Goal: Task Accomplishment & Management: Use online tool/utility

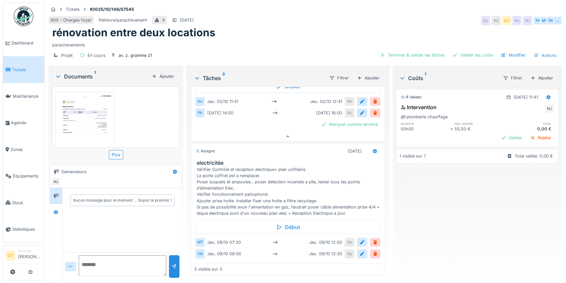
scroll to position [208, 0]
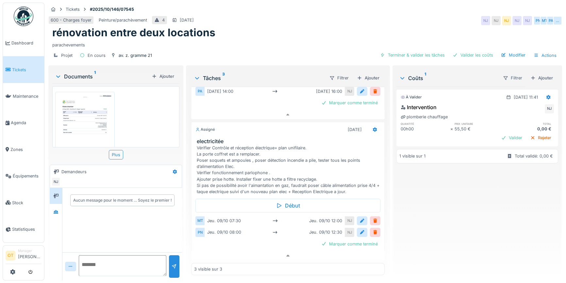
click at [88, 110] on img at bounding box center [85, 132] width 56 height 79
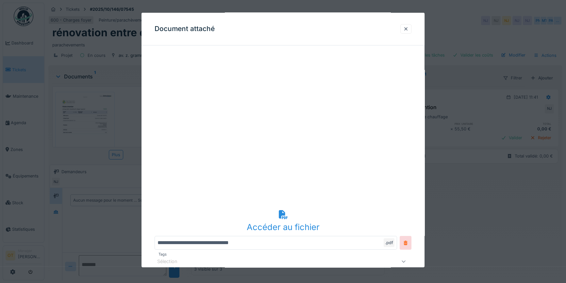
scroll to position [63, 0]
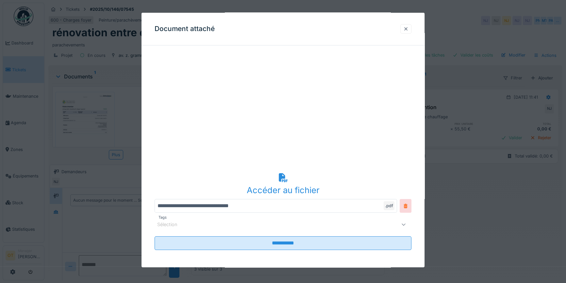
click at [408, 29] on div at bounding box center [405, 29] width 5 height 6
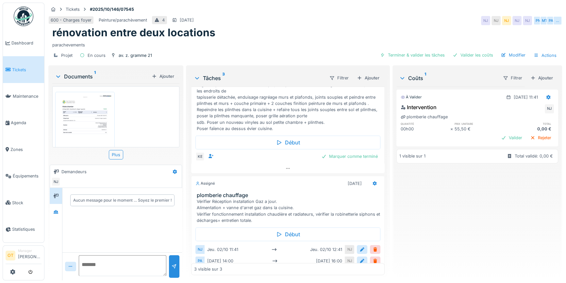
scroll to position [0, 0]
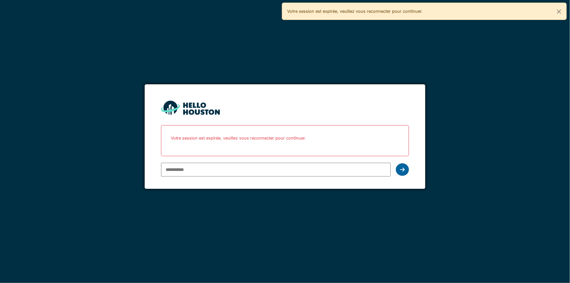
type input "**********"
click at [404, 168] on icon at bounding box center [402, 169] width 5 height 5
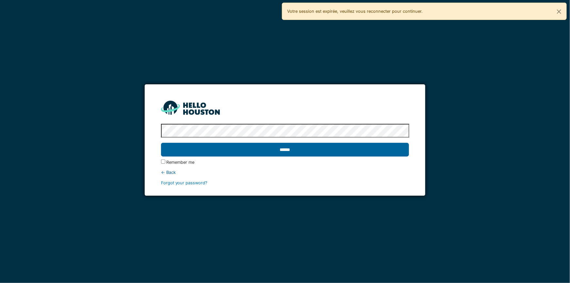
click at [377, 153] on input "******" at bounding box center [285, 150] width 248 height 14
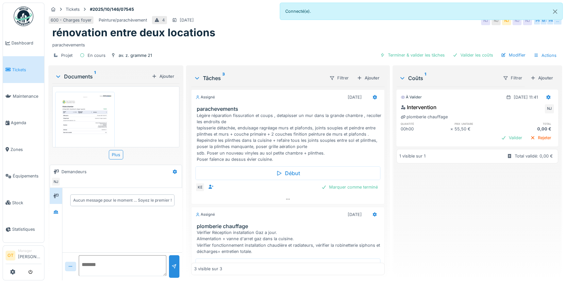
click at [92, 122] on img at bounding box center [85, 132] width 56 height 79
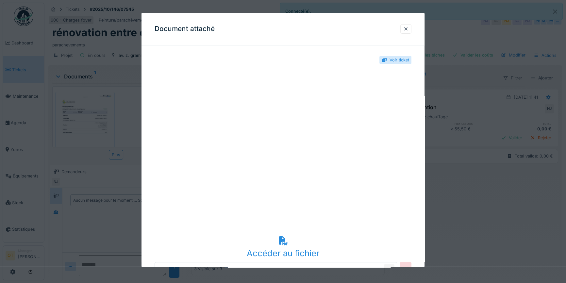
click at [408, 29] on div at bounding box center [405, 29] width 5 height 6
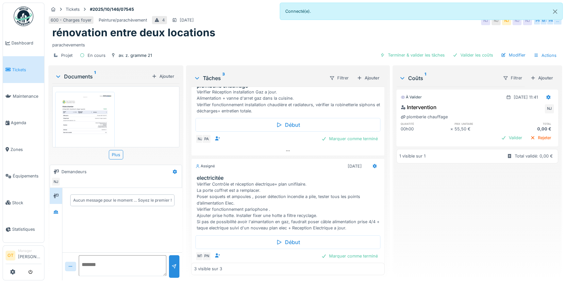
scroll to position [158, 0]
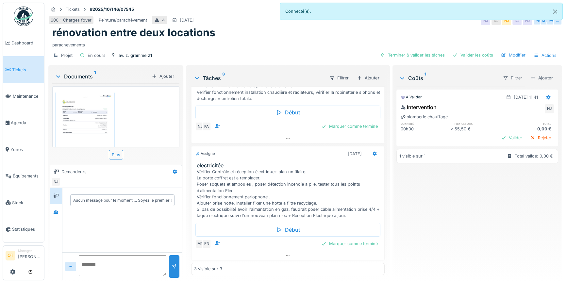
click at [83, 120] on img at bounding box center [85, 132] width 56 height 79
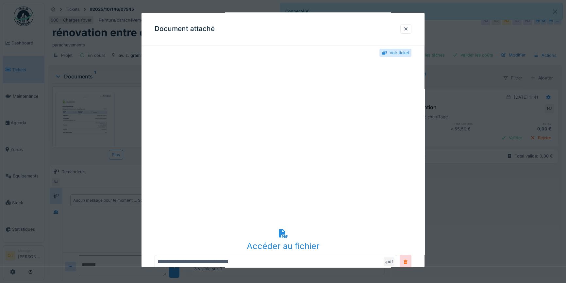
scroll to position [0, 0]
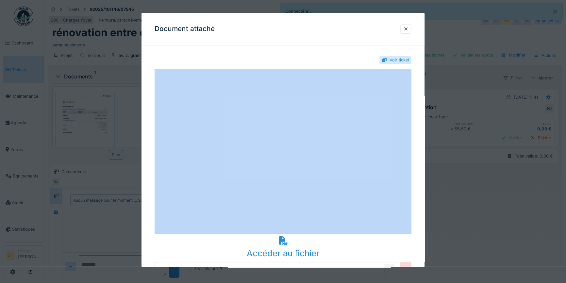
drag, startPoint x: 364, startPoint y: 16, endPoint x: 289, endPoint y: 17, distance: 74.8
click at [289, 17] on div "Document attaché" at bounding box center [282, 29] width 283 height 33
click at [407, 31] on div at bounding box center [405, 29] width 5 height 6
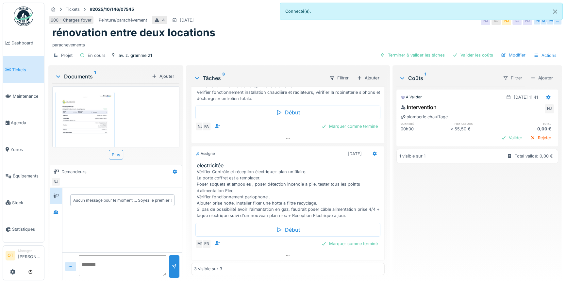
click at [472, 232] on div "À valider 02/10/2025 @ 11:41 Intervention NJ plomberie chauffage quantité prix …" at bounding box center [477, 181] width 162 height 188
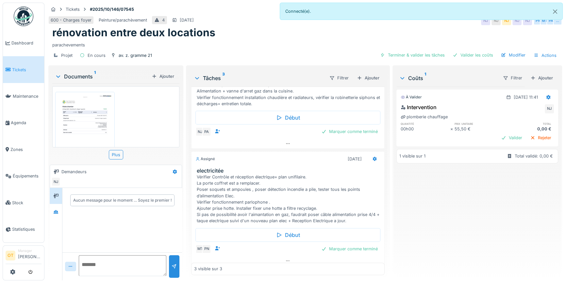
scroll to position [158, 0]
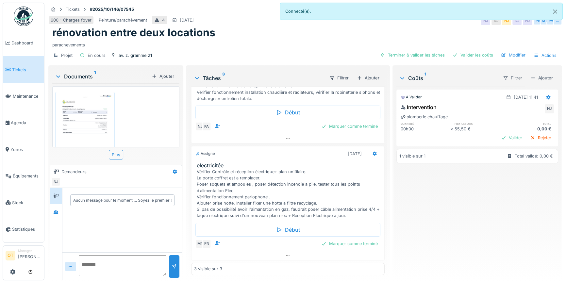
click at [255, 32] on div "rénovation entre deux locations" at bounding box center [304, 32] width 505 height 12
click at [92, 124] on img at bounding box center [85, 98] width 56 height 79
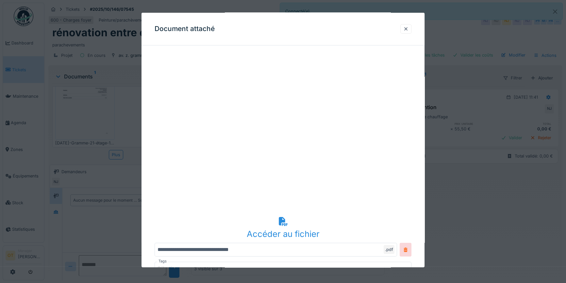
scroll to position [29, 0]
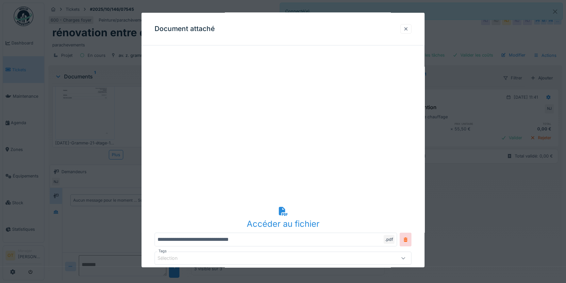
click at [405, 29] on div at bounding box center [405, 29] width 5 height 6
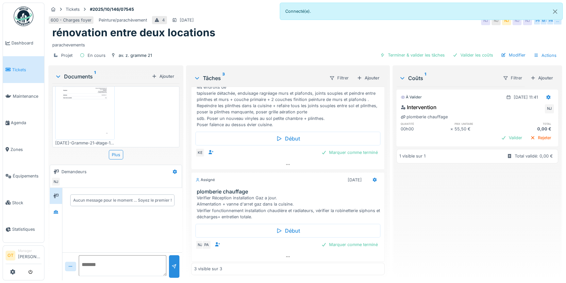
scroll to position [0, 0]
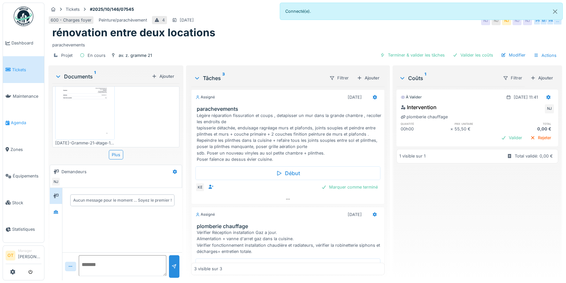
click at [18, 120] on span "Agenda" at bounding box center [26, 123] width 31 height 6
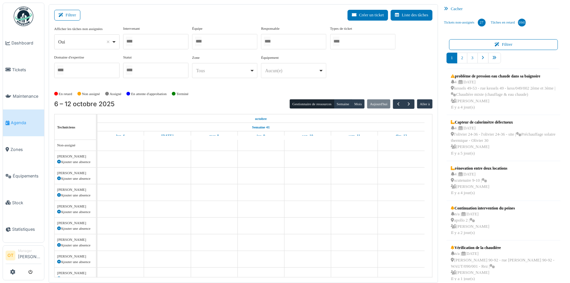
click at [115, 42] on div "Oui Remove item" at bounding box center [87, 41] width 60 height 9
select select "**"
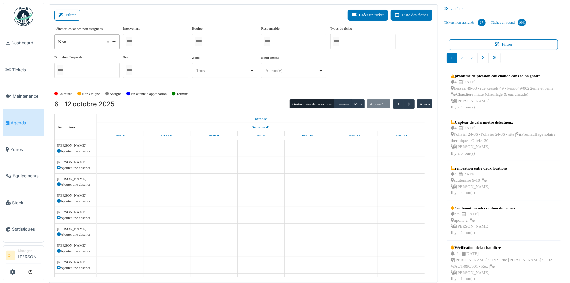
click at [167, 37] on div at bounding box center [155, 41] width 65 height 15
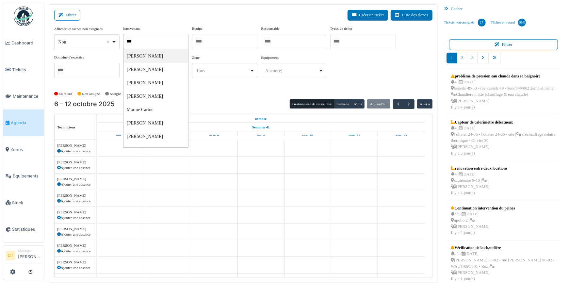
type input "****"
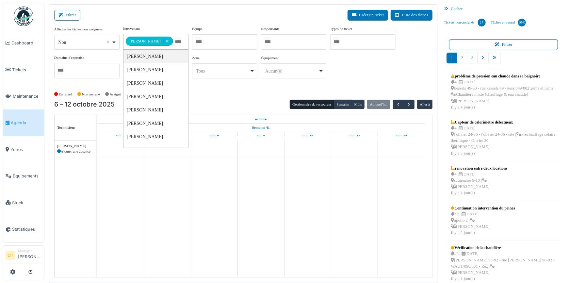
click at [386, 71] on div "**********" at bounding box center [243, 55] width 378 height 58
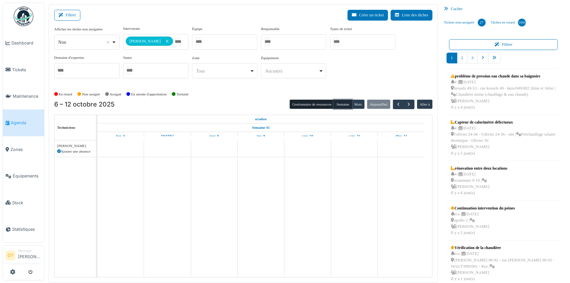
click at [338, 101] on button "Semaine" at bounding box center [343, 104] width 18 height 9
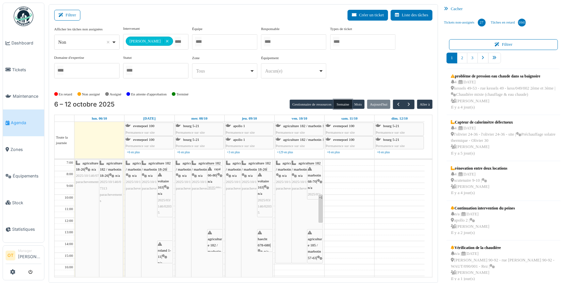
click at [82, 189] on div "agriculture 182 / marbotin 18-26 | n/a 2025/10/146/07313 parachevements" at bounding box center [98, 258] width 47 height 196
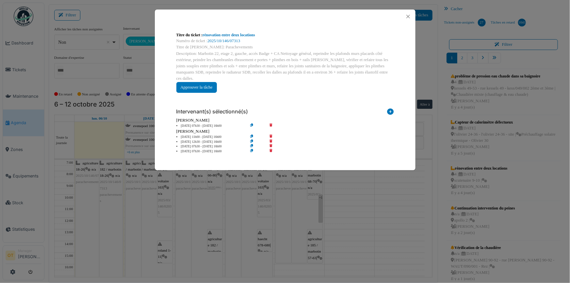
click at [82, 189] on div "Titre du ticket : rénovation entre deux locations Numéro de ticket : 2025/10/14…" at bounding box center [285, 141] width 570 height 283
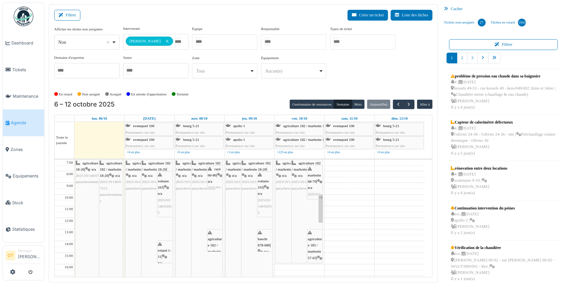
click at [108, 190] on div "agriculture 182 / marbotin 18-26 | n/a 2025/10/146/07313 parachevements" at bounding box center [111, 182] width 23 height 44
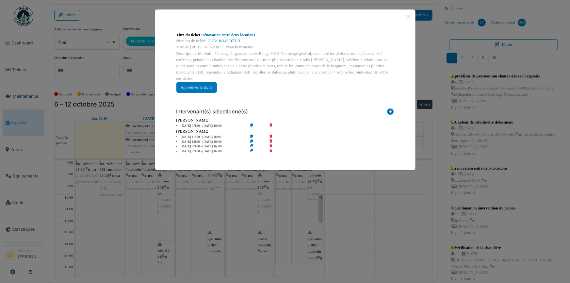
click at [108, 190] on div "Titre du ticket : rénovation entre deux locations Numéro de ticket : 2025/10/14…" at bounding box center [285, 141] width 570 height 283
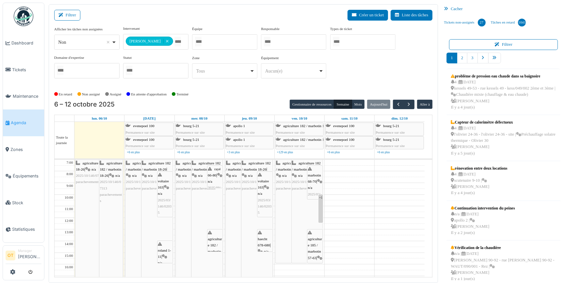
click at [82, 176] on span "2025/10/146/07313" at bounding box center [90, 175] width 29 height 4
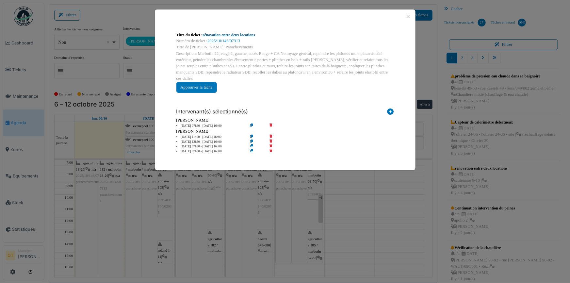
click at [231, 34] on link "rénovation entre deux locations" at bounding box center [228, 35] width 53 height 5
click at [347, 199] on div "Titre du ticket : rénovation entre deux locations Numéro de ticket : 2025/10/14…" at bounding box center [285, 141] width 570 height 283
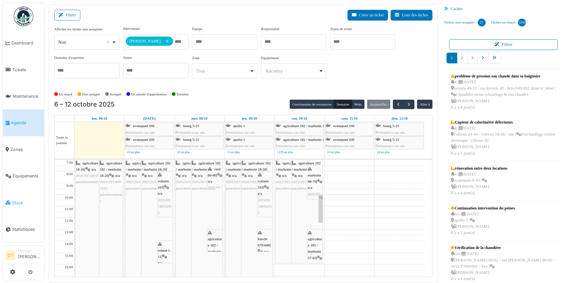
click at [26, 200] on span "Stock" at bounding box center [26, 203] width 29 height 6
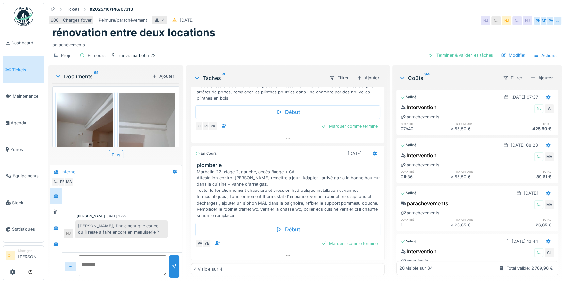
scroll to position [97, 0]
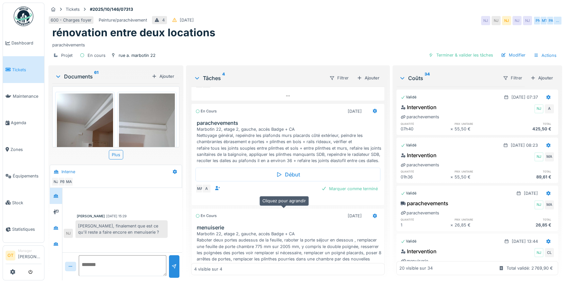
click at [277, 205] on div at bounding box center [287, 200] width 193 height 9
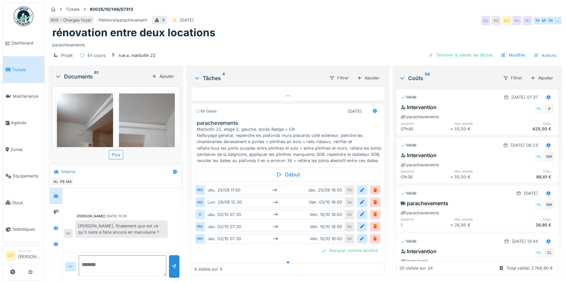
scroll to position [113, 0]
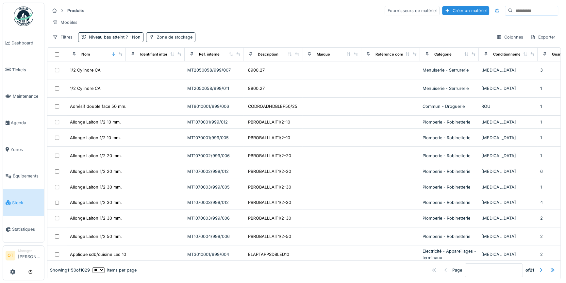
click at [163, 40] on div "Zone de stockage" at bounding box center [175, 37] width 36 height 6
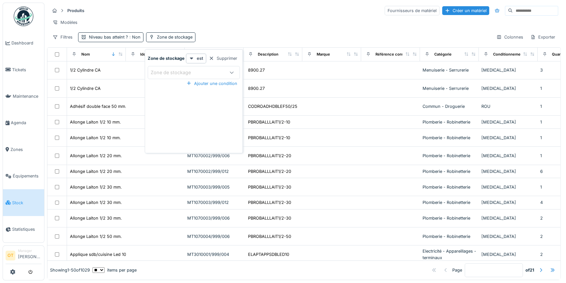
click at [176, 69] on div "Zone de stockage" at bounding box center [175, 72] width 49 height 7
type stockage_E0NjI "***"
click at [189, 121] on span "Eq 7 Paimklin Vélo" at bounding box center [173, 122] width 40 height 7
type input "****"
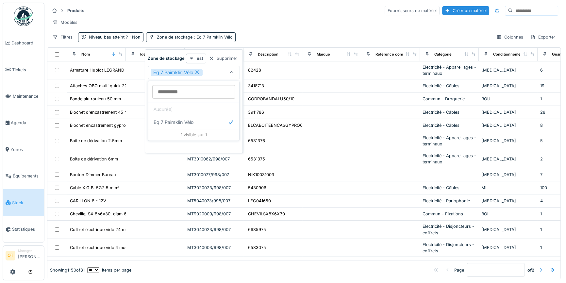
click at [315, 26] on div "Modèles" at bounding box center [304, 22] width 508 height 9
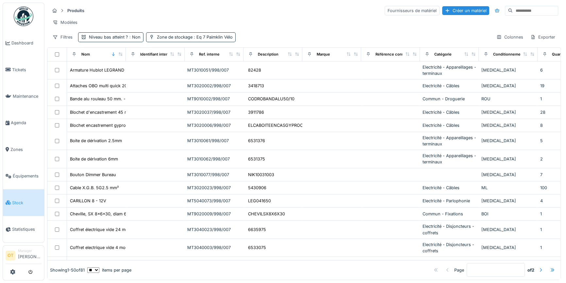
click at [537, 12] on input at bounding box center [534, 10] width 45 height 9
type input "****"
